Goal: Check status: Verify the current state of an ongoing process or item

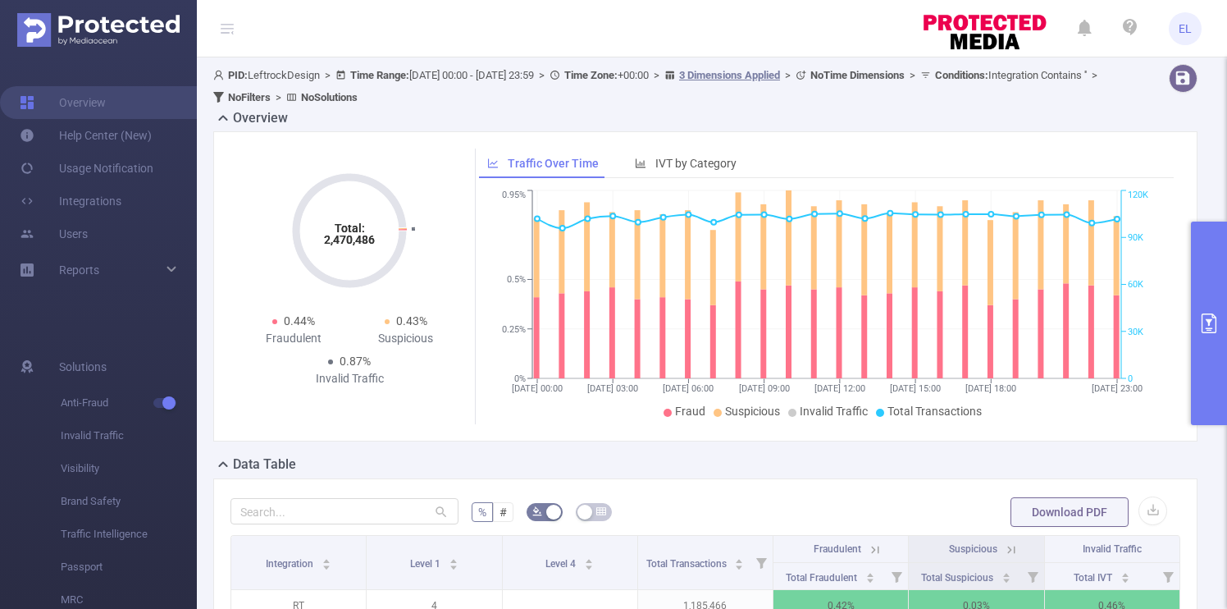
scroll to position [0, 3]
click at [1223, 276] on button "primary" at bounding box center [1209, 322] width 36 height 203
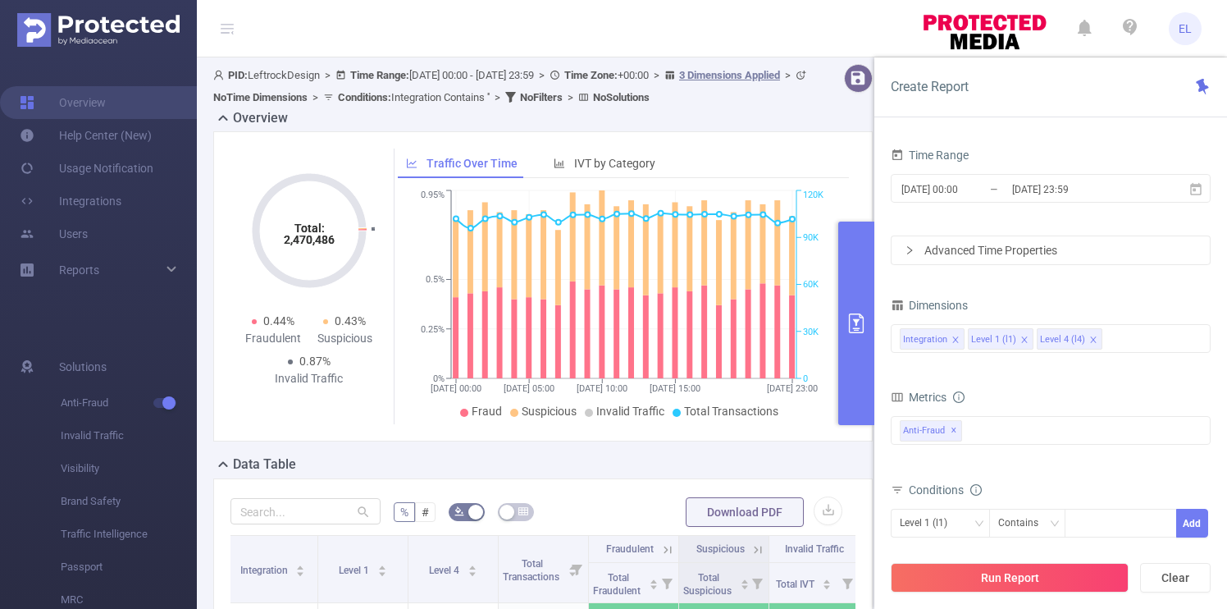
click at [1044, 593] on div "Run Report Clear" at bounding box center [1050, 577] width 353 height 62
click at [1044, 581] on button "Run Report" at bounding box center [1010, 578] width 238 height 30
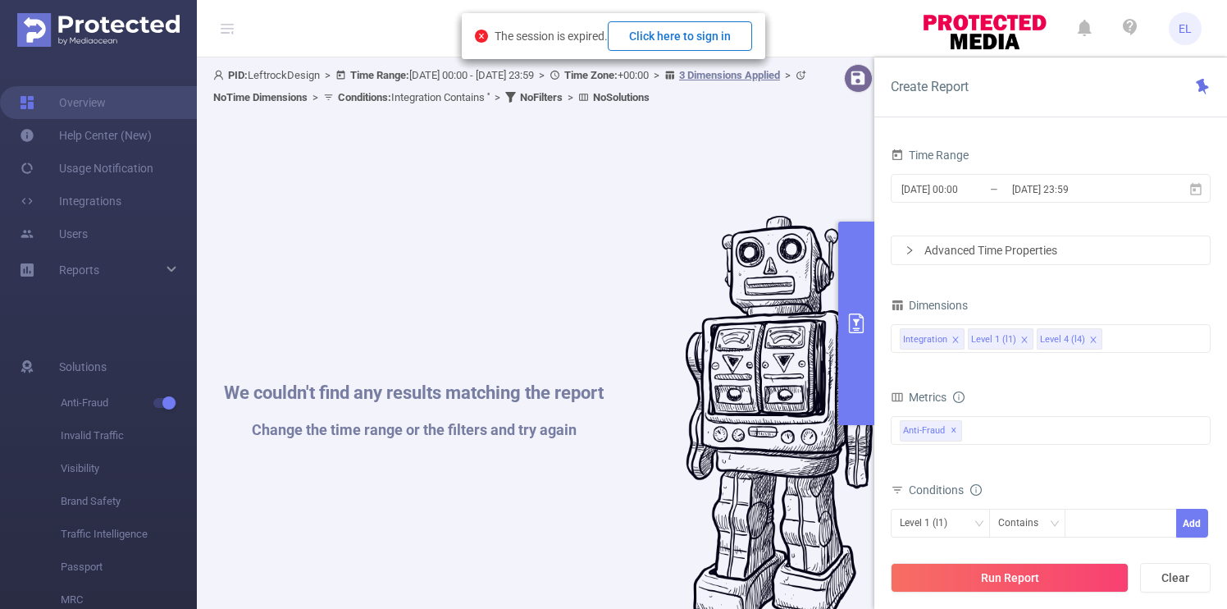
click at [680, 42] on button "Click here to sign in" at bounding box center [680, 36] width 144 height 30
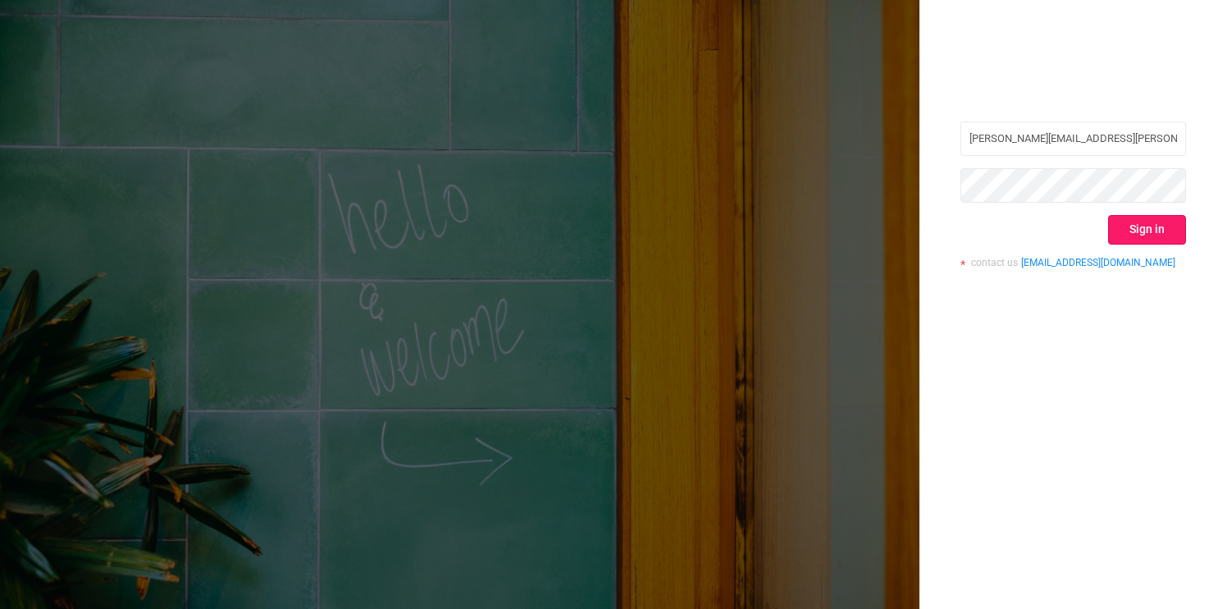
click at [1146, 232] on button "Sign in" at bounding box center [1147, 230] width 78 height 30
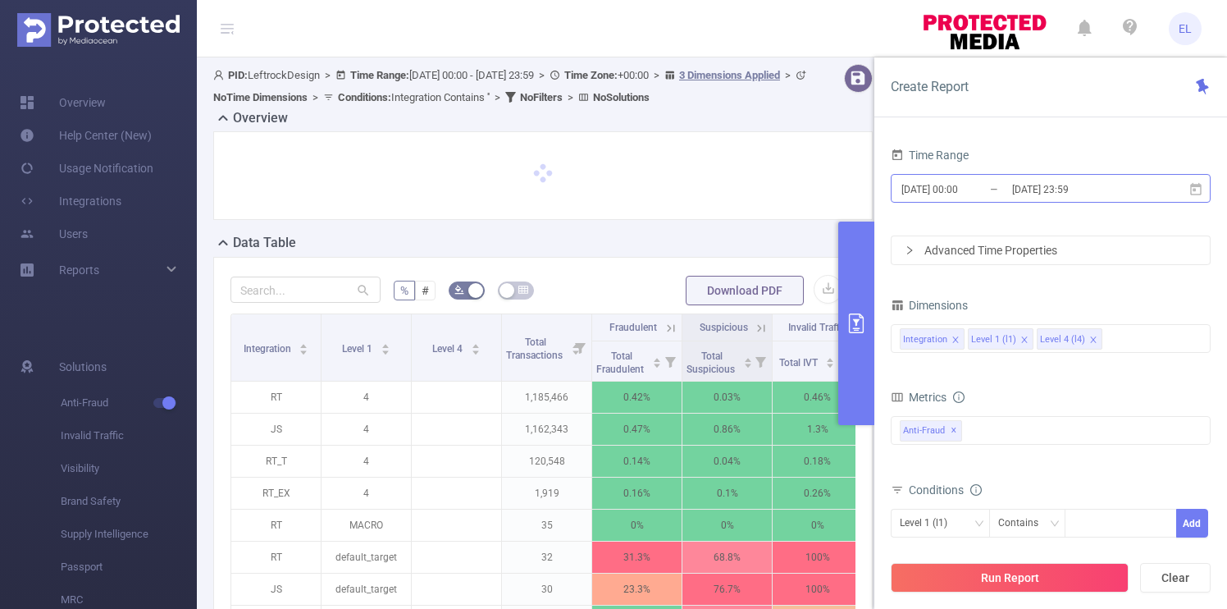
click at [1047, 193] on input "[DATE] 23:59" at bounding box center [1076, 189] width 133 height 22
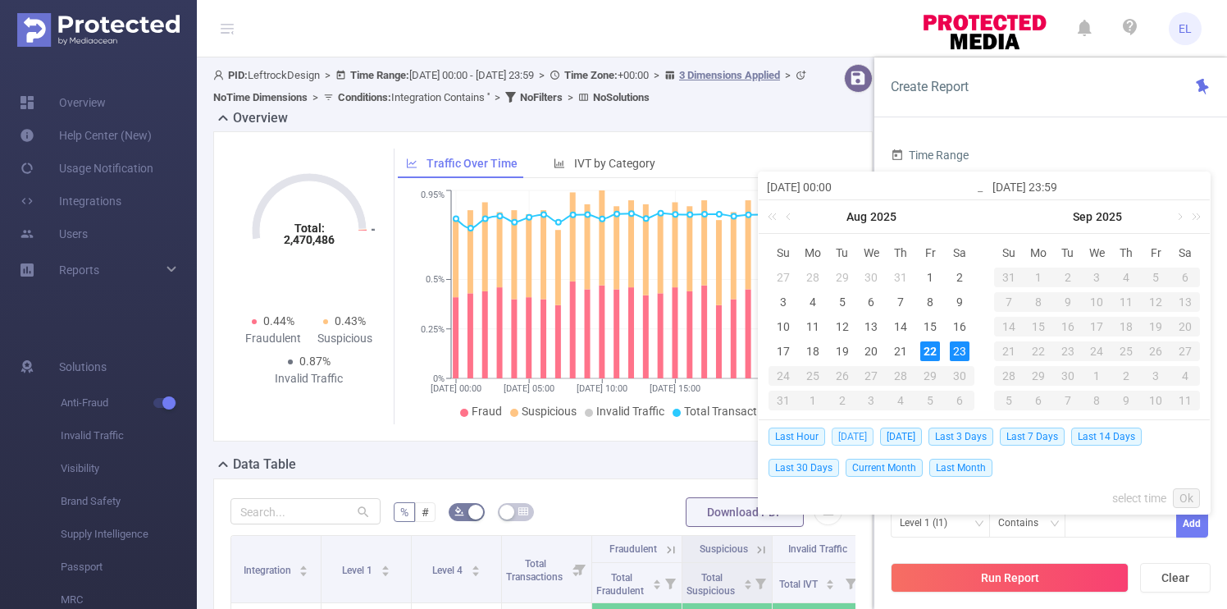
click at [856, 436] on span "[DATE]" at bounding box center [853, 436] width 42 height 18
type input "[DATE] 00:00"
type input "[DATE] 23:59"
click at [856, 436] on div "Total: 2,470,486 Total: 2,470,486 0.44% Fraudulent 0.43% Suspicious 0.87% Inval…" at bounding box center [542, 286] width 659 height 310
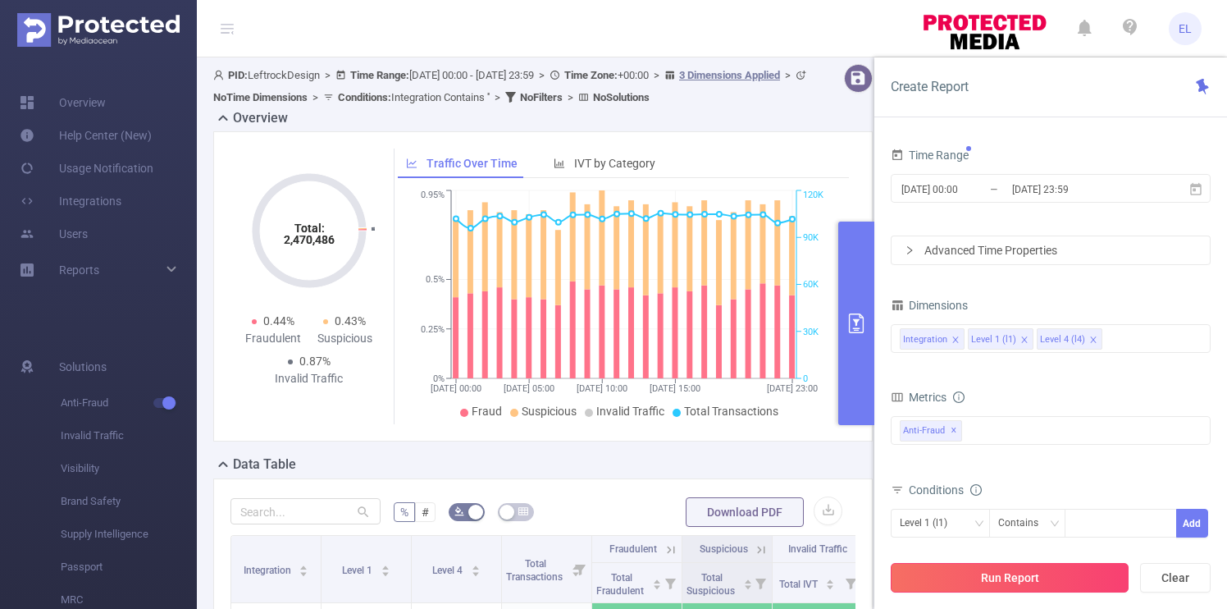
click at [965, 570] on button "Run Report" at bounding box center [1010, 578] width 238 height 30
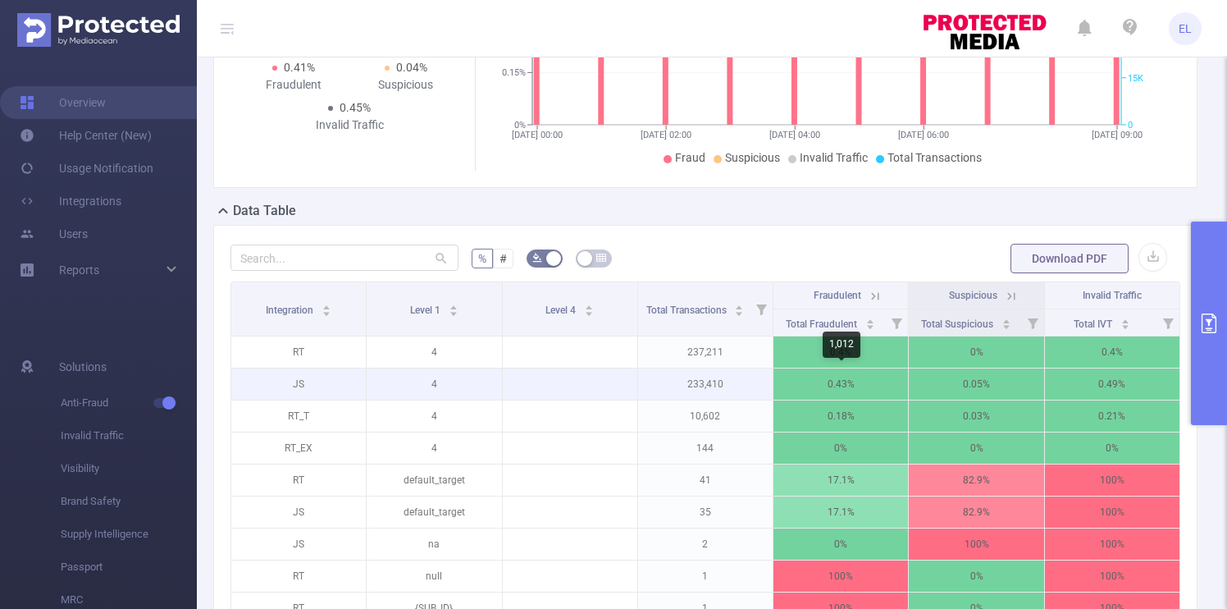
scroll to position [0, 3]
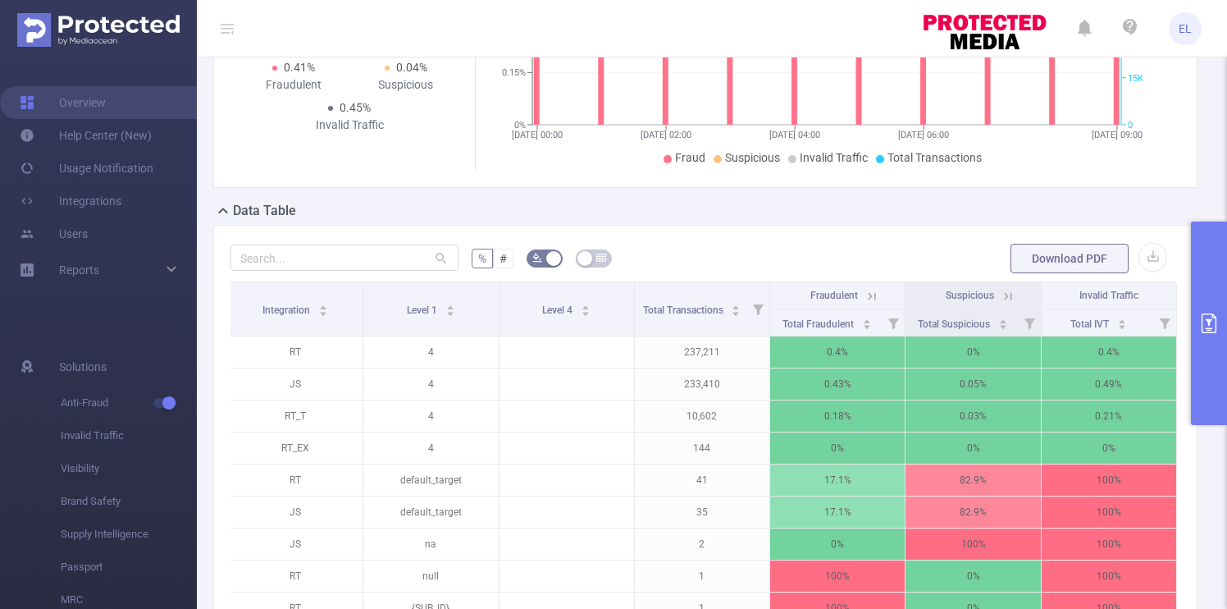
click at [1013, 290] on icon at bounding box center [1008, 296] width 15 height 15
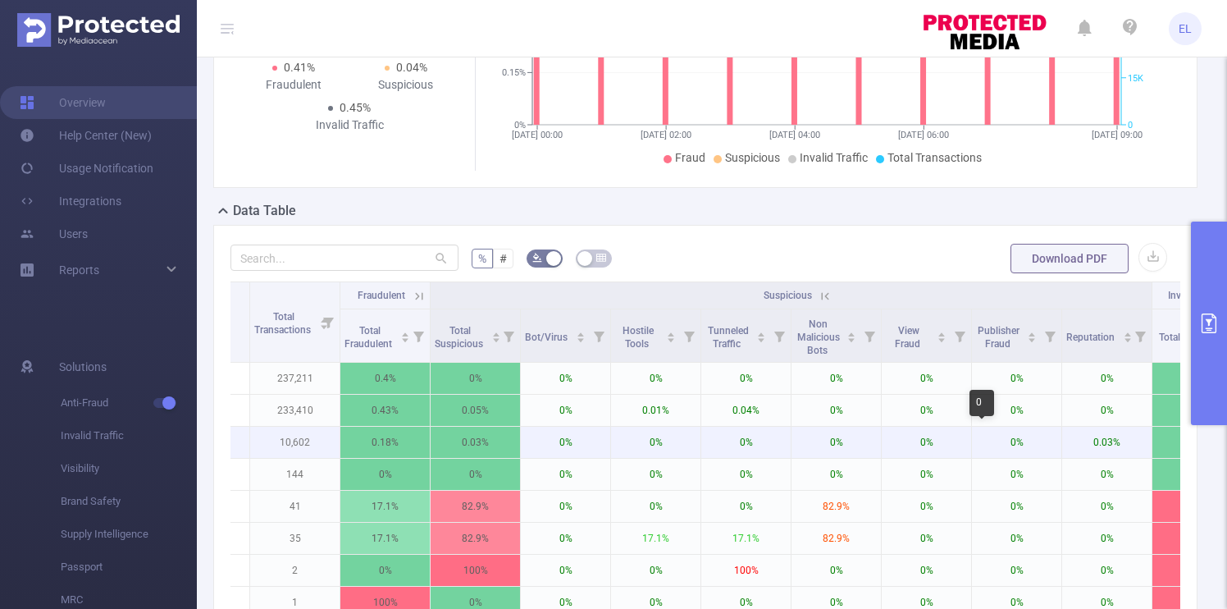
scroll to position [0, 0]
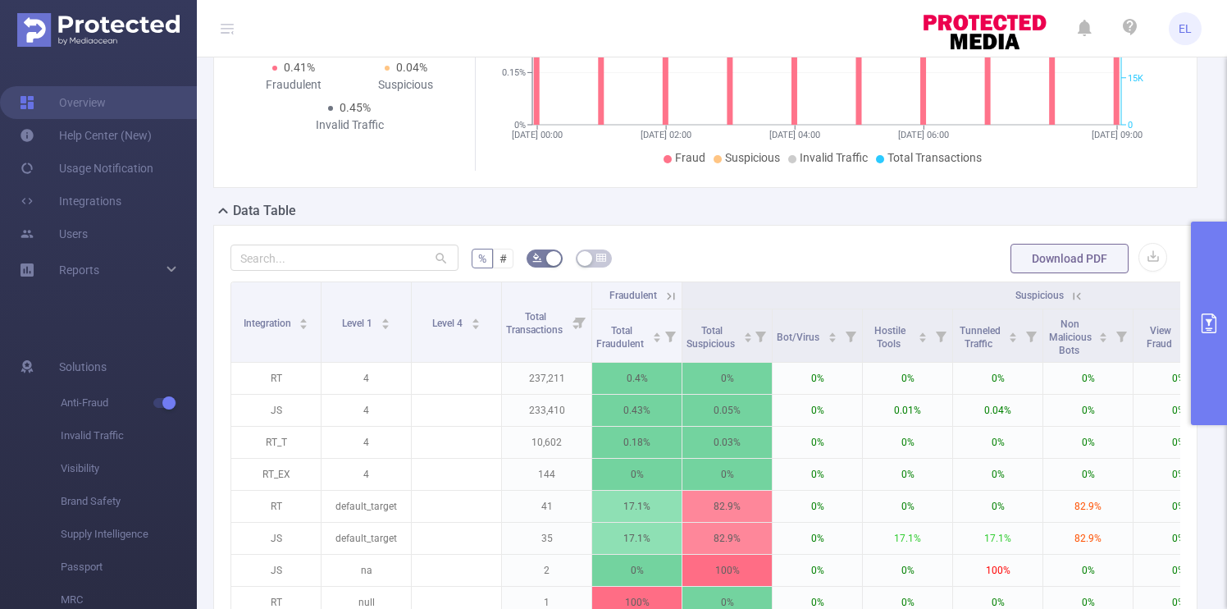
click at [1080, 297] on icon at bounding box center [1076, 296] width 15 height 15
